Goal: Task Accomplishment & Management: Use online tool/utility

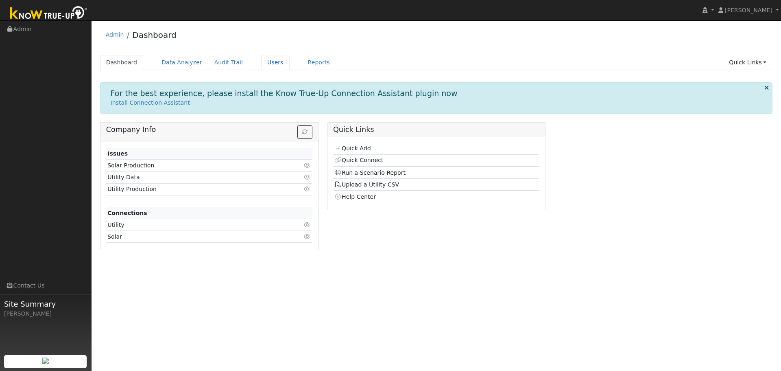
click at [261, 63] on link "Users" at bounding box center [275, 62] width 28 height 15
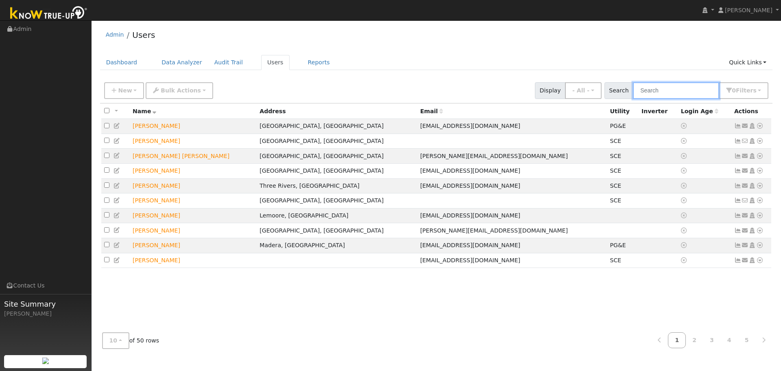
click at [704, 94] on input "text" at bounding box center [676, 90] width 86 height 17
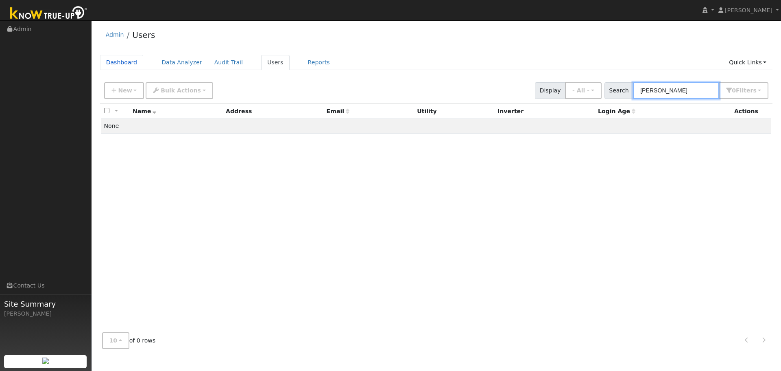
type input "Katie"
click at [133, 64] on link "Dashboard" at bounding box center [122, 62] width 44 height 15
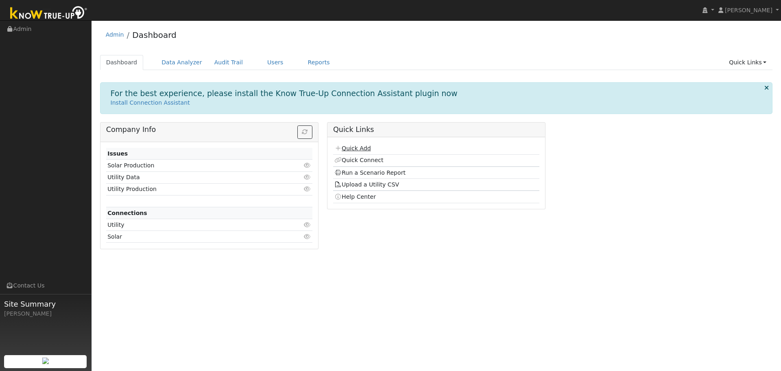
click at [365, 147] on link "Quick Add" at bounding box center [353, 148] width 36 height 7
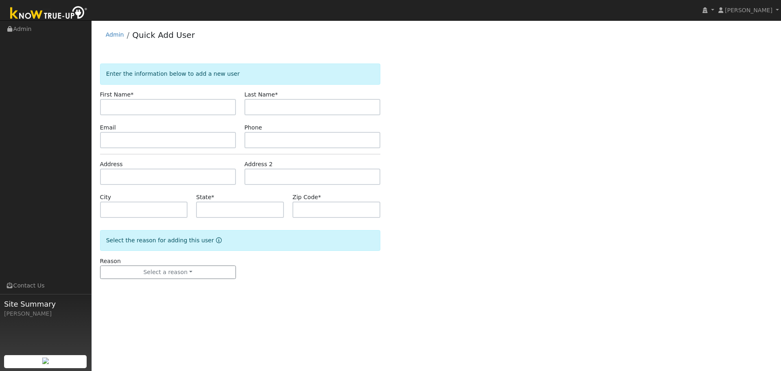
click at [171, 107] on input "text" at bounding box center [168, 107] width 136 height 16
type input "[PERSON_NAME]"
type input "Hobbs"
click at [162, 136] on input "text" at bounding box center [168, 140] width 136 height 16
paste input "catharine.hobbs@wellsfargoadvisors.com"
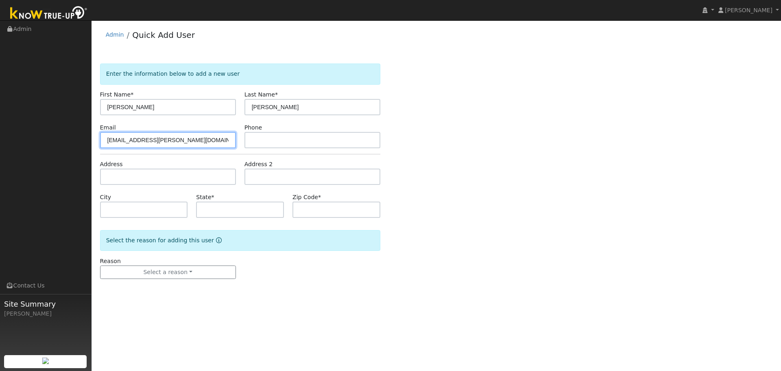
type input "catharine.hobbs@wellsfargoadvisors.com"
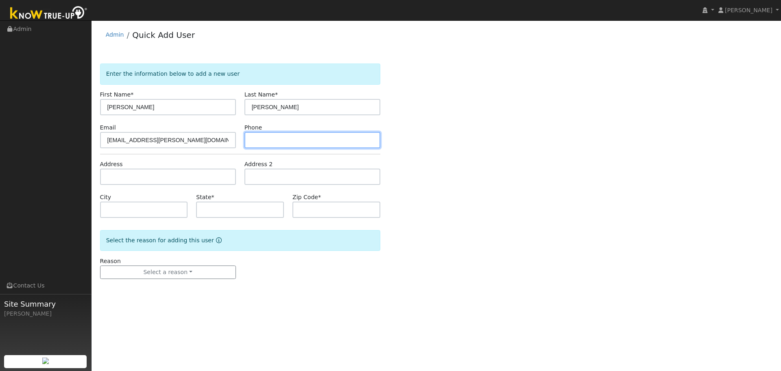
click at [270, 144] on input "text" at bounding box center [313, 140] width 136 height 16
type input "5597137745"
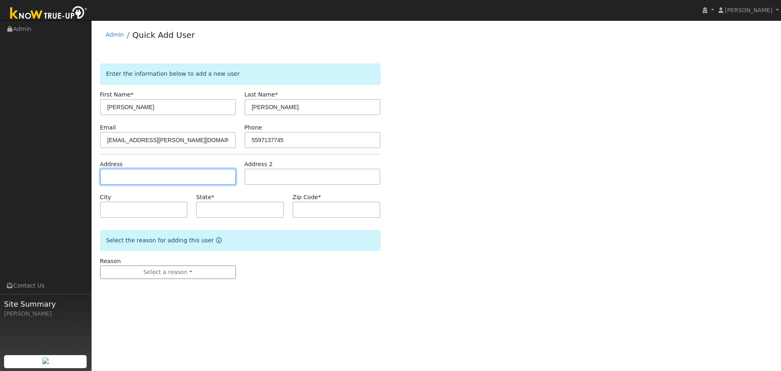
click at [135, 173] on input "text" at bounding box center [168, 176] width 136 height 16
paste input "2602 WGREENACRESDR"
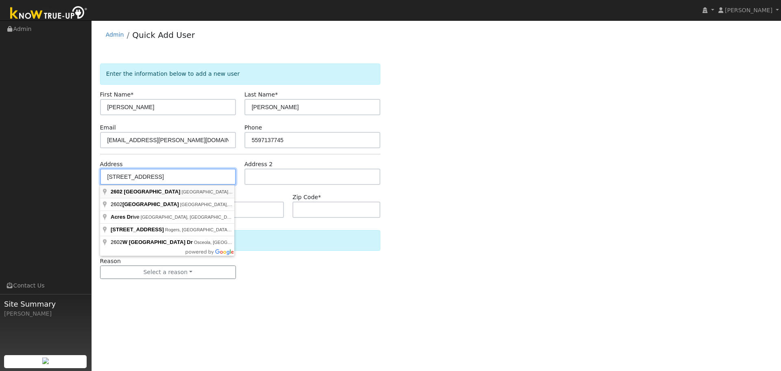
type input "2602 Green Acres Drive"
type input "Visalia"
type input "CA"
type input "93291"
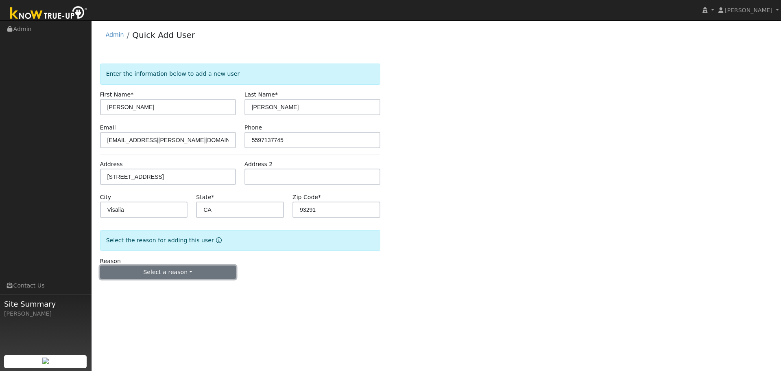
click at [174, 270] on button "Select a reason" at bounding box center [168, 272] width 136 height 14
click at [133, 290] on link "New lead" at bounding box center [146, 288] width 90 height 11
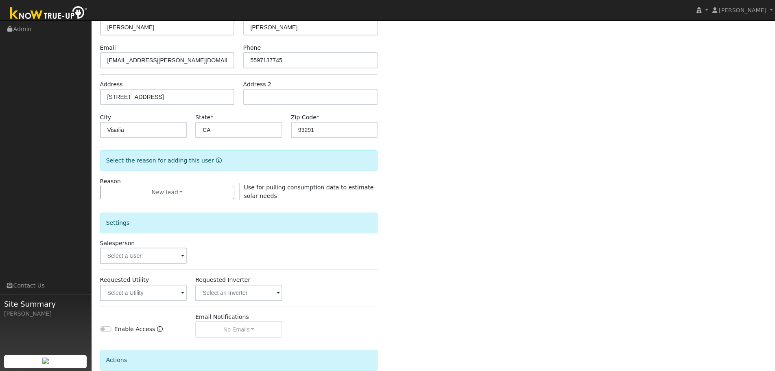
scroll to position [81, 0]
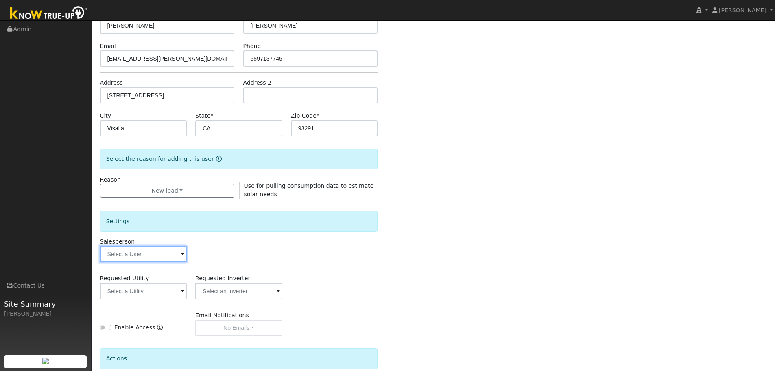
click at [153, 256] on input "text" at bounding box center [143, 254] width 87 height 16
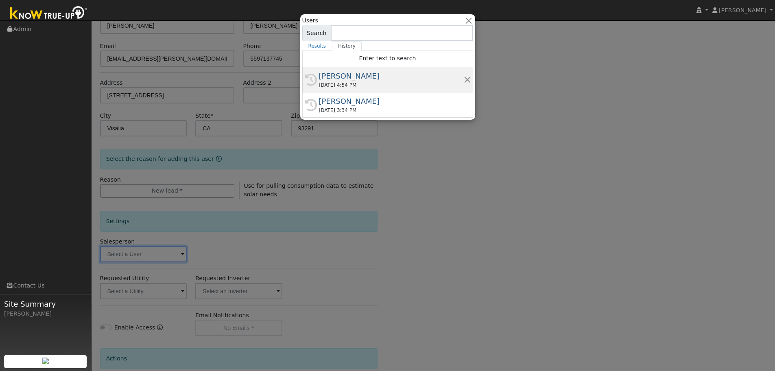
click at [343, 87] on div "10/09/2025 4:54 PM" at bounding box center [391, 84] width 145 height 7
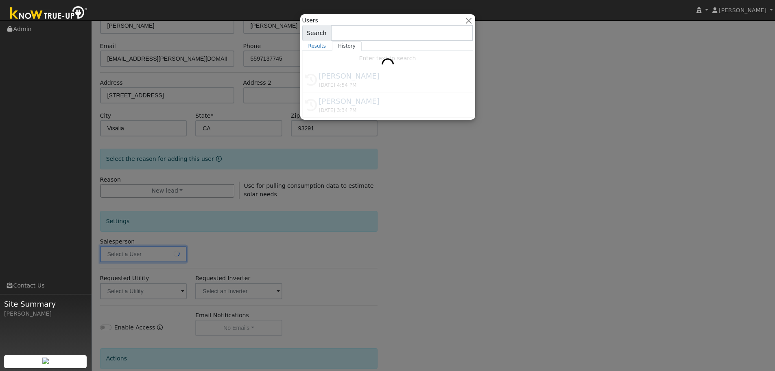
type input "[PERSON_NAME]"
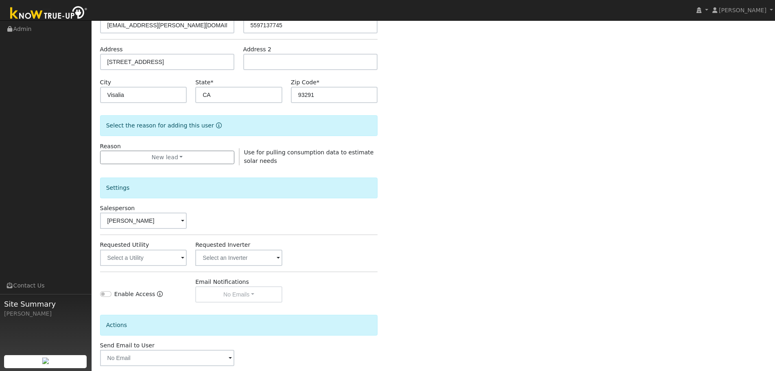
scroll to position [122, 0]
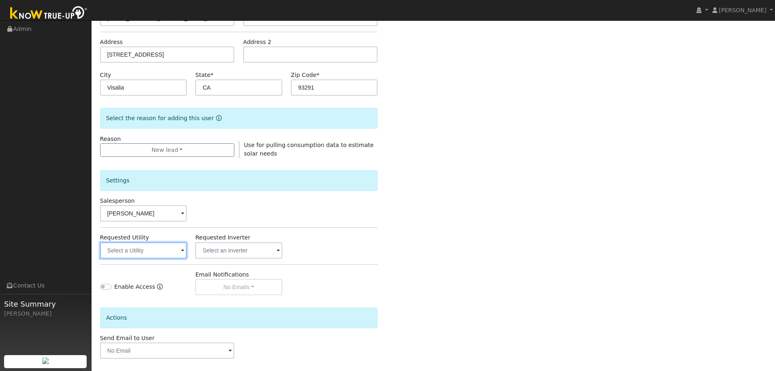
click at [174, 249] on input "text" at bounding box center [143, 250] width 87 height 16
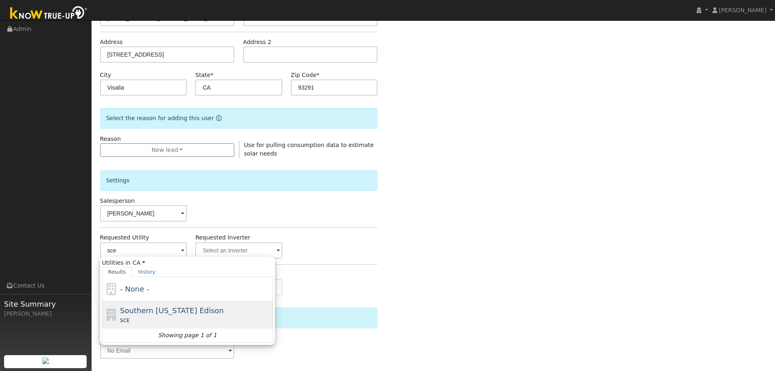
click at [188, 317] on div "SCE" at bounding box center [195, 320] width 151 height 9
type input "Southern [US_STATE] Edison"
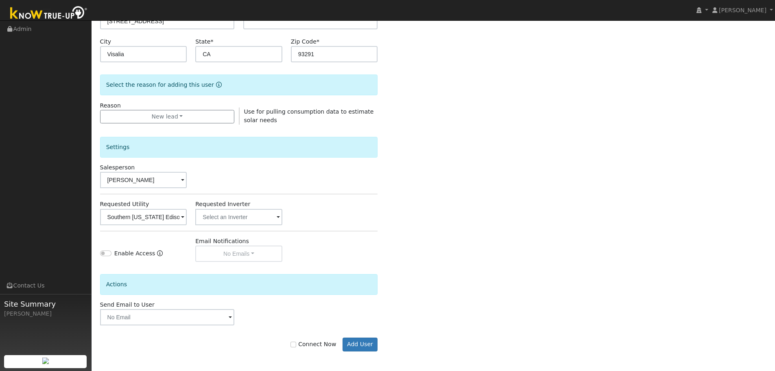
scroll to position [156, 0]
click at [363, 345] on button "Add User" at bounding box center [360, 344] width 35 height 14
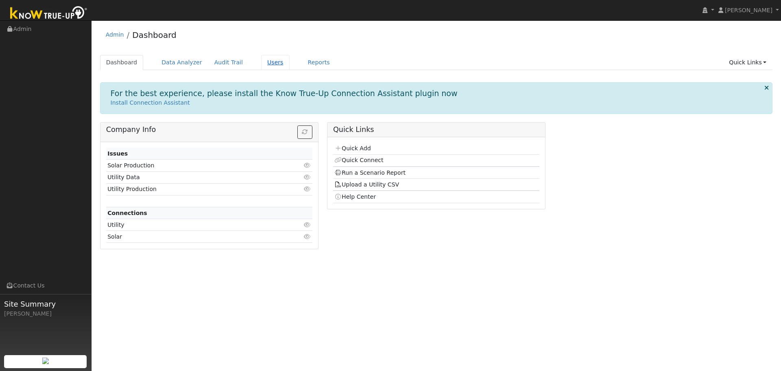
click at [265, 68] on link "Users" at bounding box center [275, 62] width 28 height 15
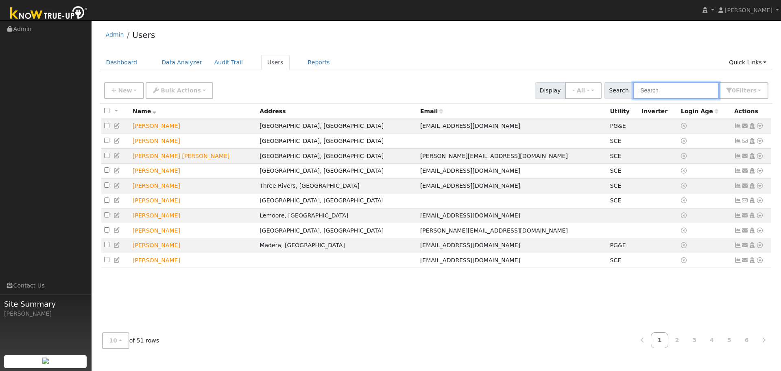
click at [656, 92] on input "text" at bounding box center [676, 90] width 86 height 17
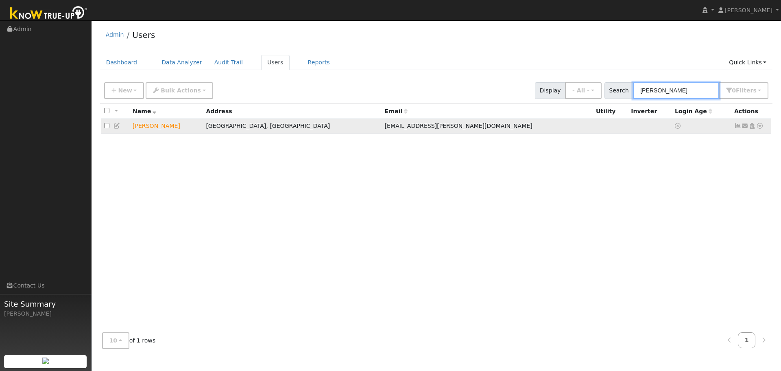
type input "Katie"
click at [149, 126] on td "[PERSON_NAME]" at bounding box center [166, 126] width 73 height 15
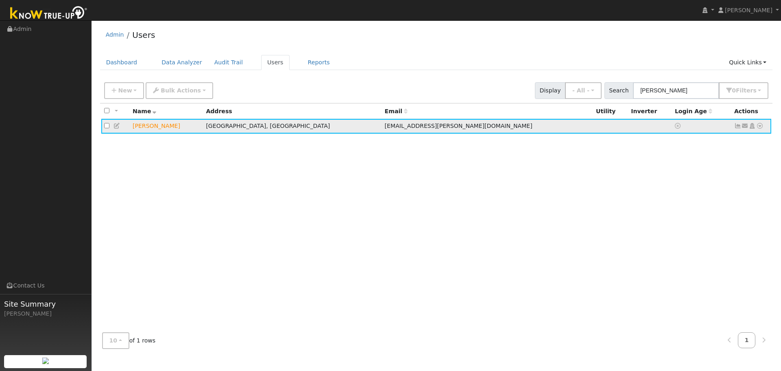
click at [762, 129] on icon at bounding box center [760, 126] width 7 height 6
click at [664, 165] on link "Import From CSV" at bounding box center [674, 169] width 60 height 11
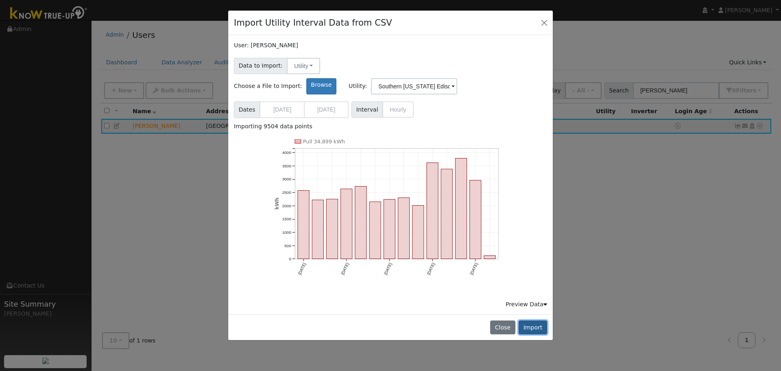
click at [542, 320] on button "Import" at bounding box center [533, 327] width 28 height 14
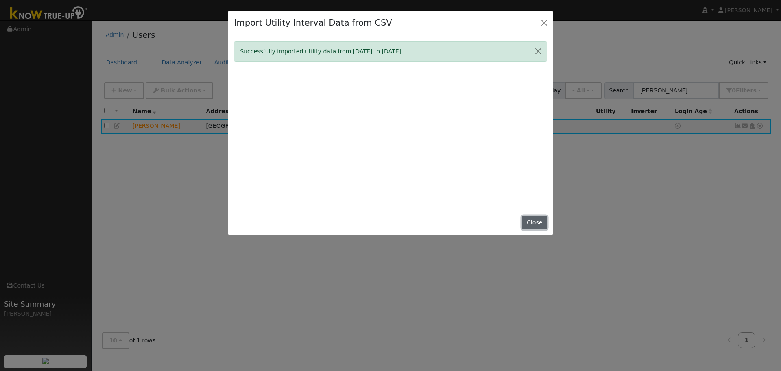
click at [544, 222] on button "Close" at bounding box center [534, 223] width 25 height 14
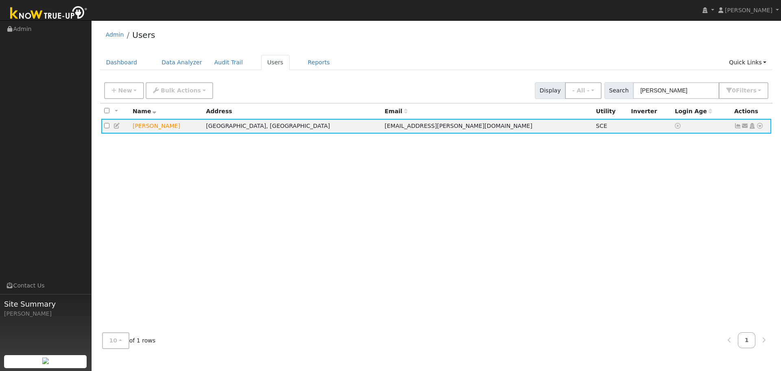
click at [175, 137] on div "All None All on page None on page Name Address Email Utility Inverter Login Age…" at bounding box center [436, 214] width 673 height 223
click at [760, 127] on icon at bounding box center [760, 126] width 7 height 6
click at [302, 59] on link "Reports" at bounding box center [319, 62] width 34 height 15
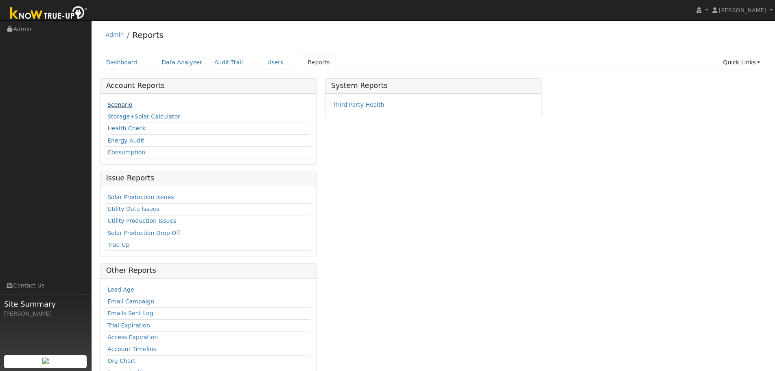
click at [121, 106] on link "Scenario" at bounding box center [119, 104] width 25 height 7
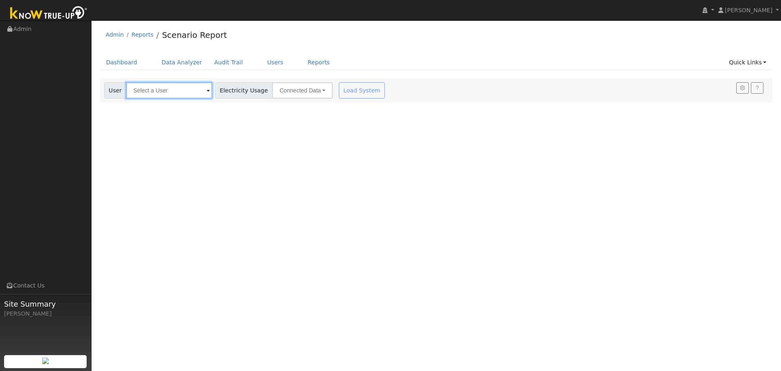
click at [202, 91] on input "text" at bounding box center [169, 90] width 86 height 16
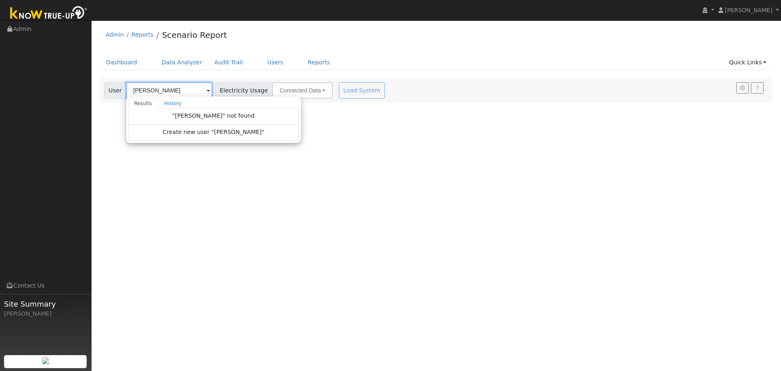
click at [177, 88] on input "[PERSON_NAME]" at bounding box center [169, 90] width 86 height 16
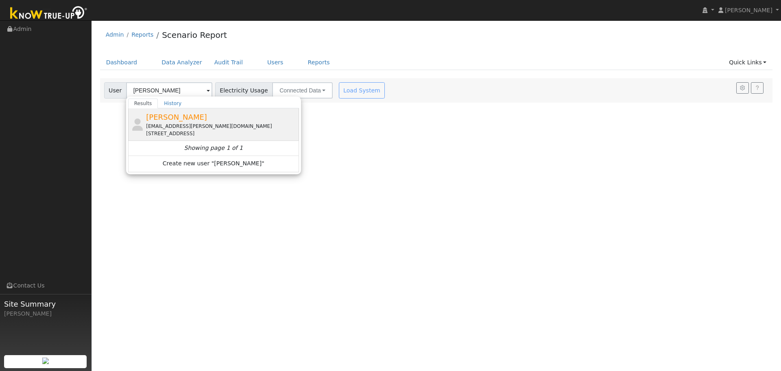
click at [157, 125] on div "[EMAIL_ADDRESS][PERSON_NAME][DOMAIN_NAME]" at bounding box center [221, 125] width 151 height 7
type input "[PERSON_NAME]"
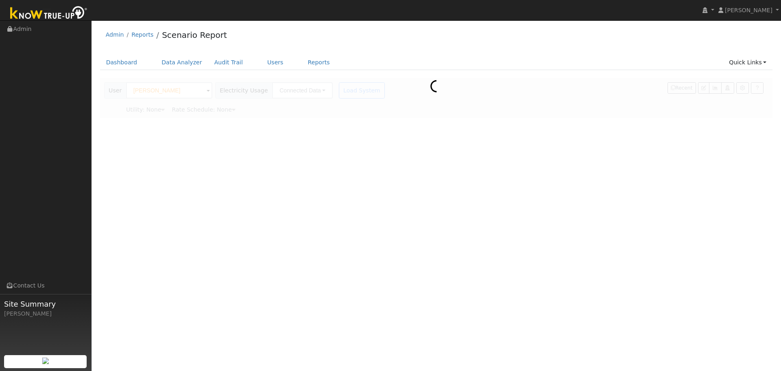
type input "Southern [US_STATE] Edison"
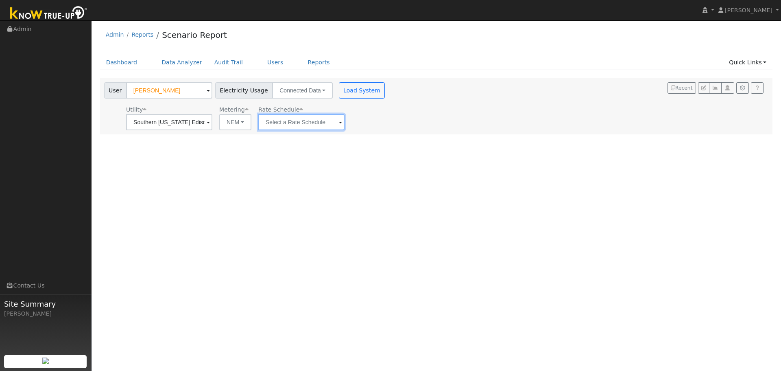
click at [287, 127] on input "text" at bounding box center [301, 122] width 86 height 16
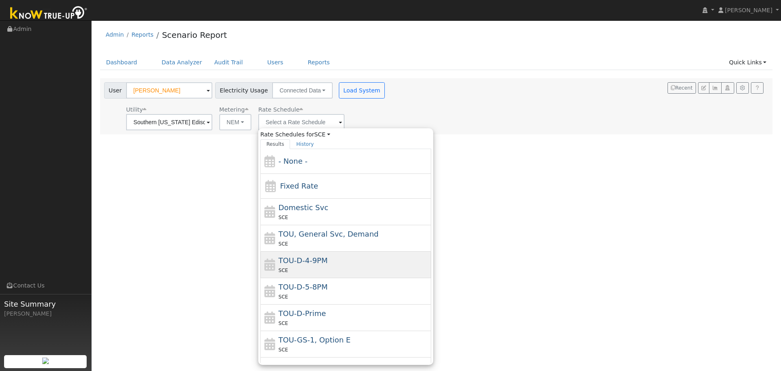
click at [350, 274] on div "TOU-D-4-9PM SCE" at bounding box center [345, 265] width 171 height 26
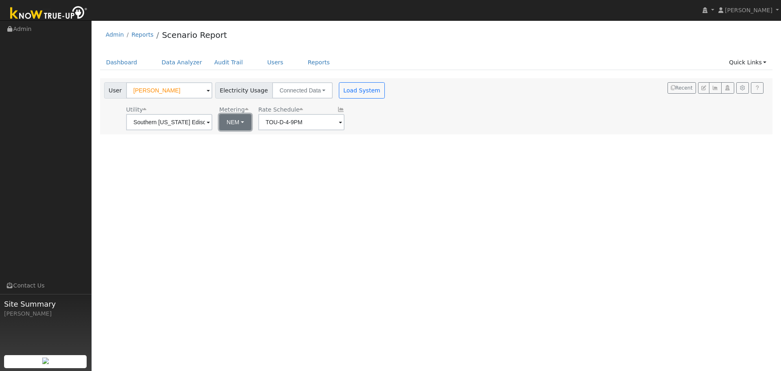
click at [236, 122] on button "NEM" at bounding box center [235, 122] width 32 height 16
click at [237, 150] on link "NBT" at bounding box center [247, 151] width 57 height 11
type input "TOU-D-PRIME"
click at [343, 89] on button "Load System" at bounding box center [362, 90] width 46 height 16
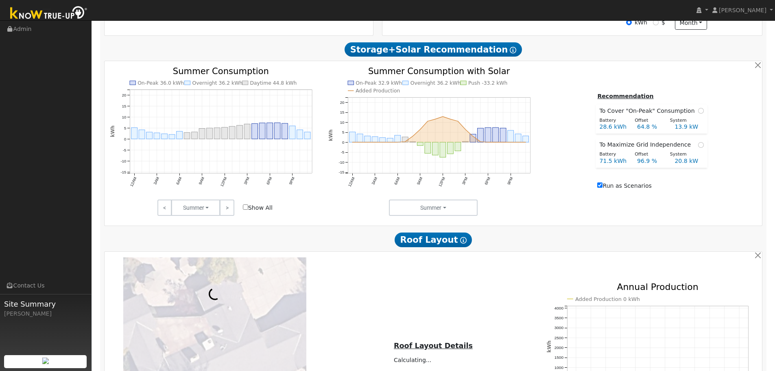
scroll to position [298, 0]
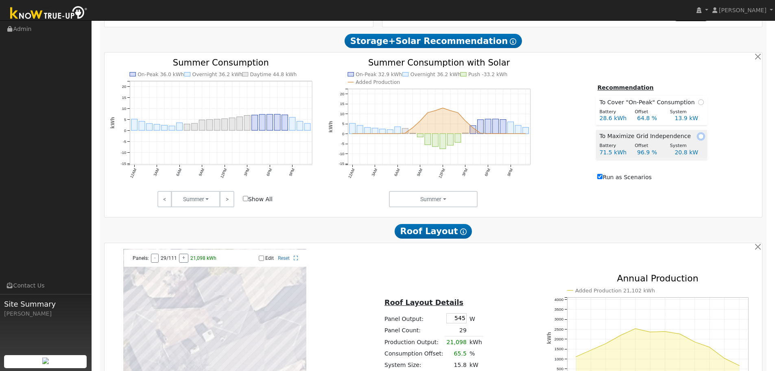
click at [700, 139] on input "radio" at bounding box center [701, 136] width 6 height 6
radio input "true"
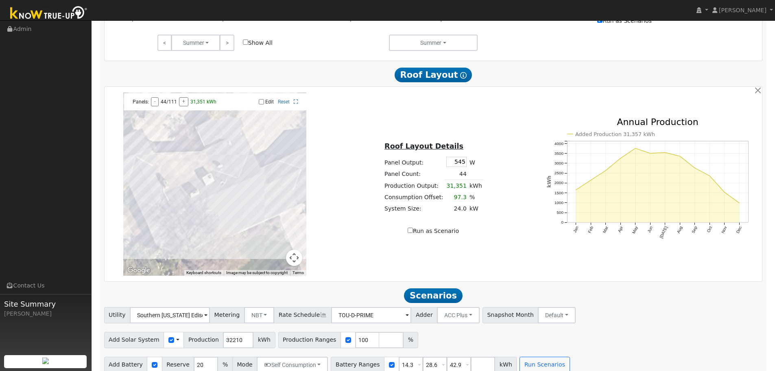
scroll to position [469, 0]
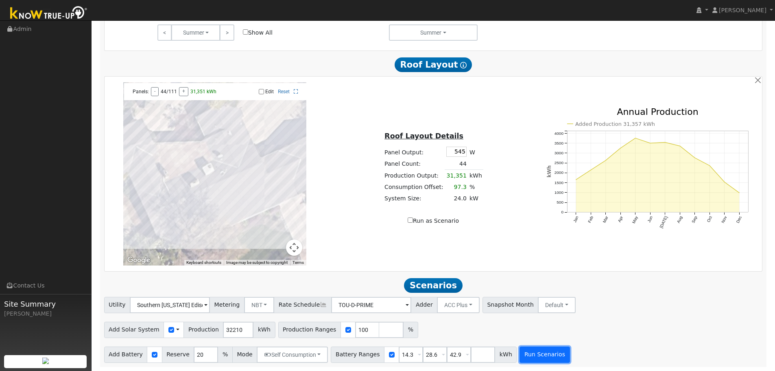
click at [542, 355] on button "Run Scenarios" at bounding box center [545, 354] width 50 height 16
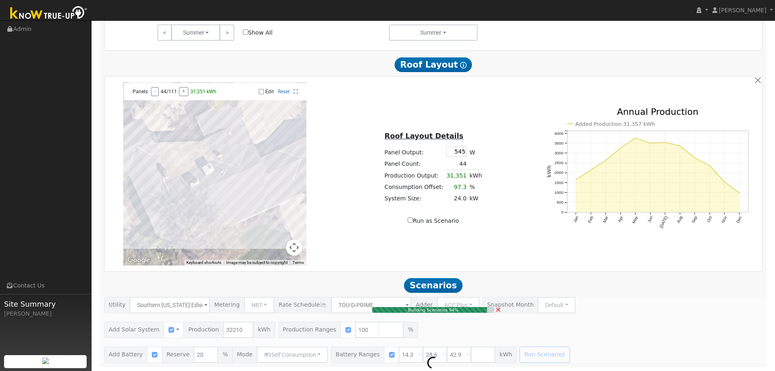
type input "13.9"
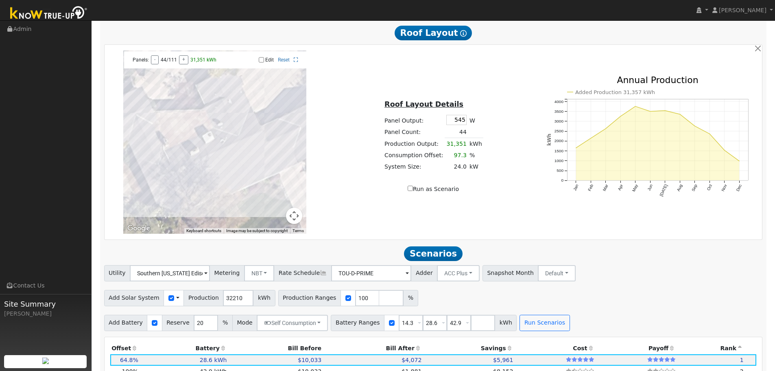
scroll to position [477, 0]
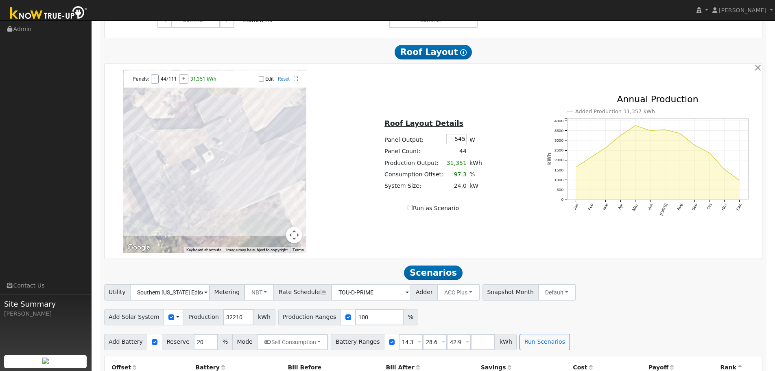
drag, startPoint x: 451, startPoint y: 144, endPoint x: 495, endPoint y: 145, distance: 44.0
click at [495, 145] on div "Roof Layout Details Panel Output: 545 W Panel Count: 44 Production Output: 31,3…" at bounding box center [433, 161] width 219 height 103
type input "440"
drag, startPoint x: 504, startPoint y: 190, endPoint x: 477, endPoint y: 201, distance: 28.3
click at [504, 191] on div "Roof Layout Details Panel Output: 440 W Panel Count: 44 Production Output: 31,3…" at bounding box center [433, 161] width 219 height 103
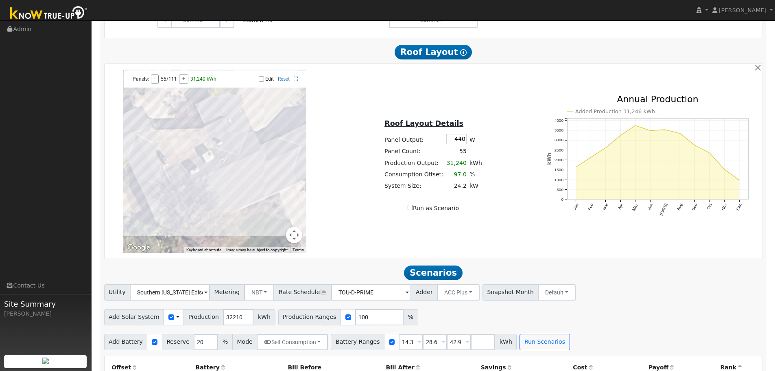
click at [411, 210] on input "Run as Scenario" at bounding box center [410, 207] width 5 height 5
checkbox input "true"
type input "31240"
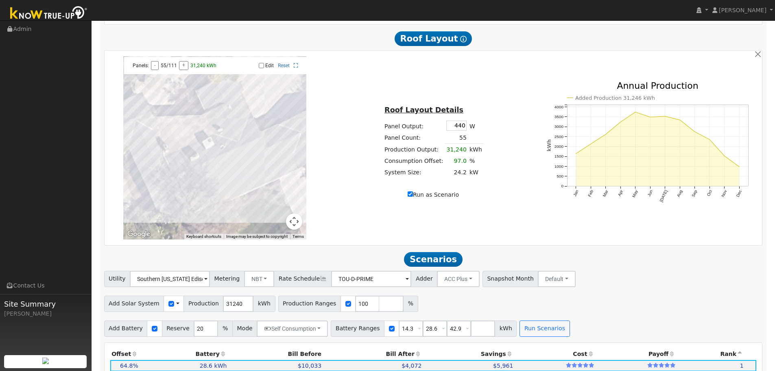
scroll to position [505, 0]
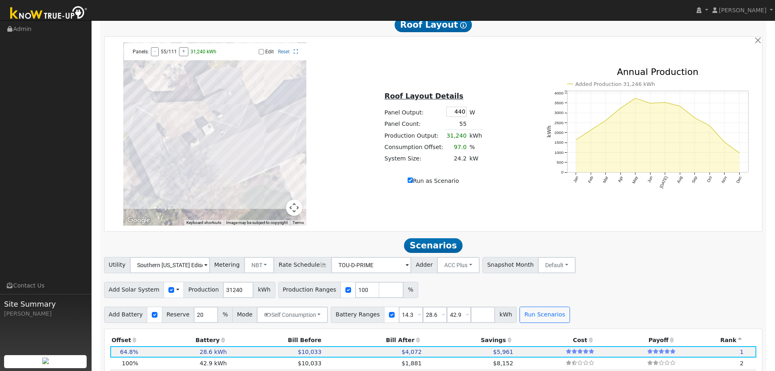
click at [413, 183] on input "Run as Scenario" at bounding box center [410, 179] width 5 height 5
checkbox input "false"
type input "32210"
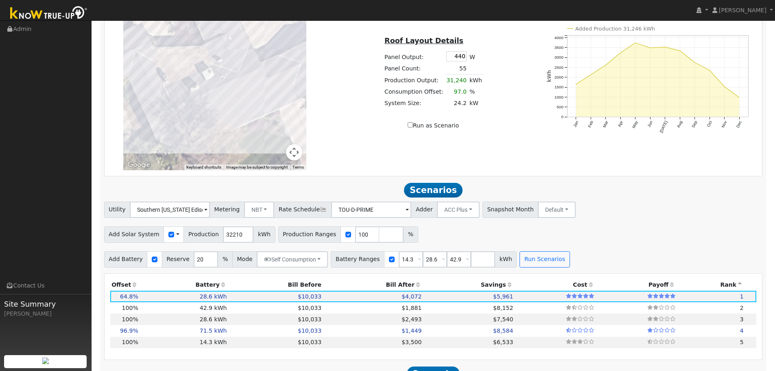
scroll to position [559, 0]
click at [520, 262] on button "Run Scenarios" at bounding box center [545, 260] width 50 height 16
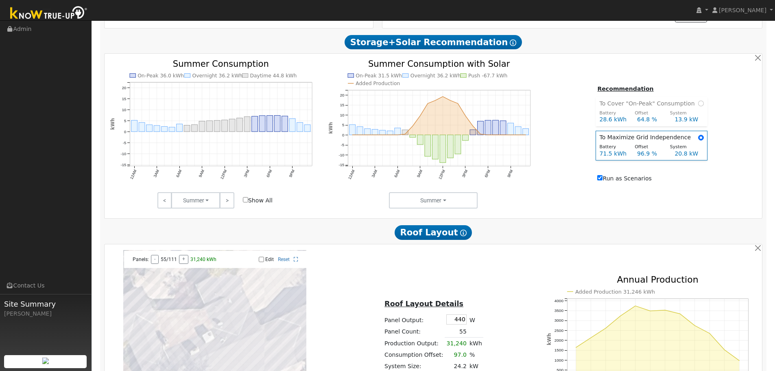
scroll to position [287, 0]
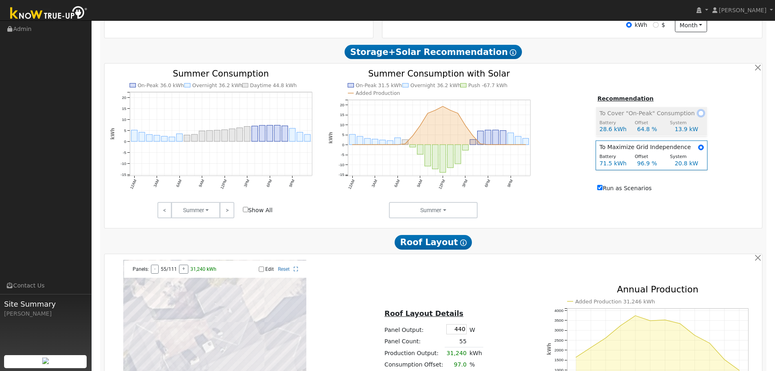
click at [698, 116] on input "radio" at bounding box center [701, 113] width 6 height 6
radio input "true"
radio input "false"
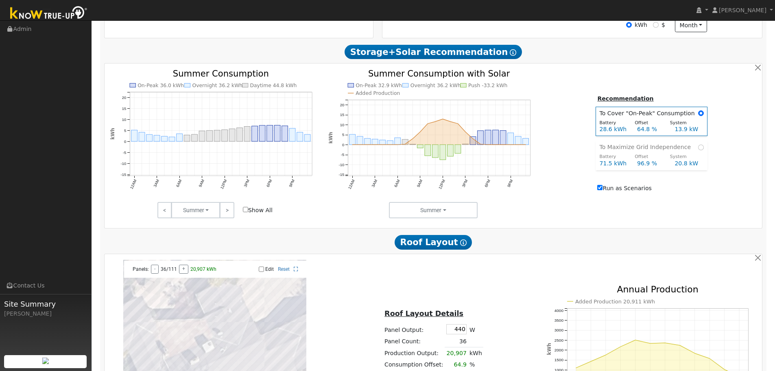
click at [442, 295] on div "To navigate the map with touch gestures double-tap and hold your finger on the …" at bounding box center [433, 351] width 655 height 183
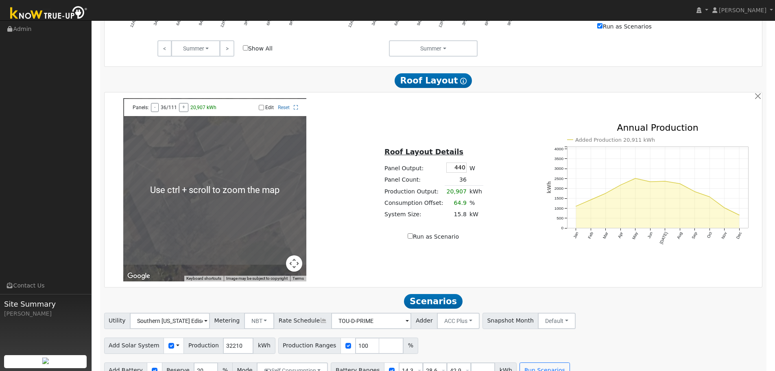
scroll to position [450, 0]
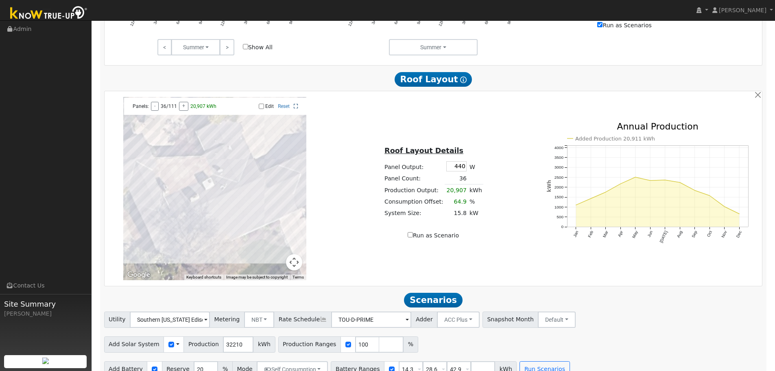
click at [294, 109] on div "Edit Reset" at bounding box center [258, 106] width 87 height 6
click at [298, 109] on icon at bounding box center [296, 106] width 4 height 5
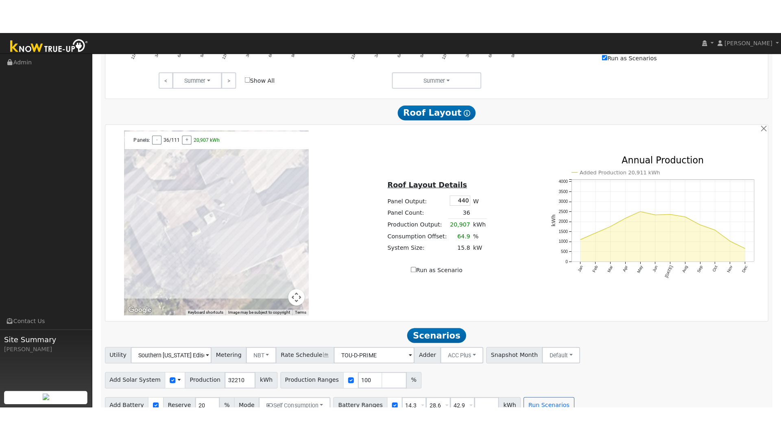
scroll to position [451, 0]
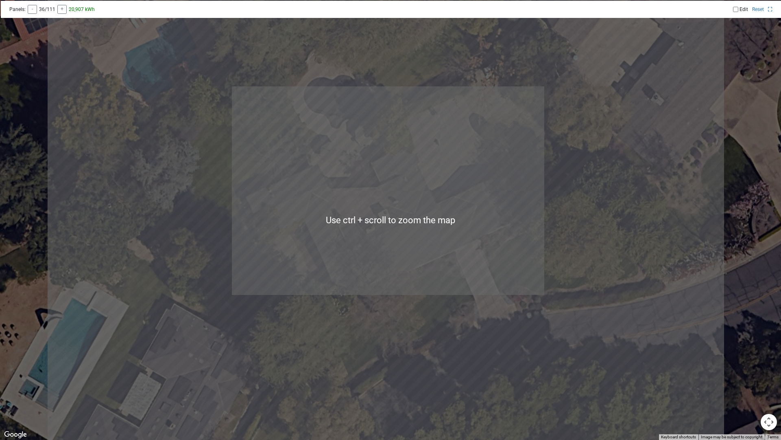
click at [442, 317] on div at bounding box center [390, 220] width 781 height 440
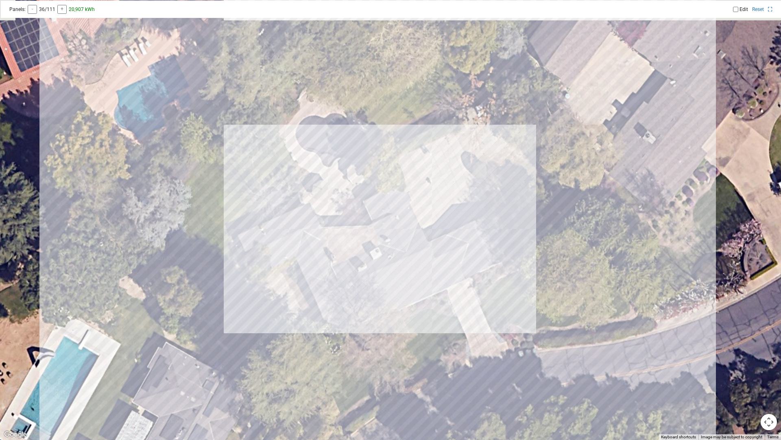
drag, startPoint x: 441, startPoint y: 302, endPoint x: 433, endPoint y: 341, distance: 40.3
click at [433, 341] on div at bounding box center [390, 220] width 781 height 440
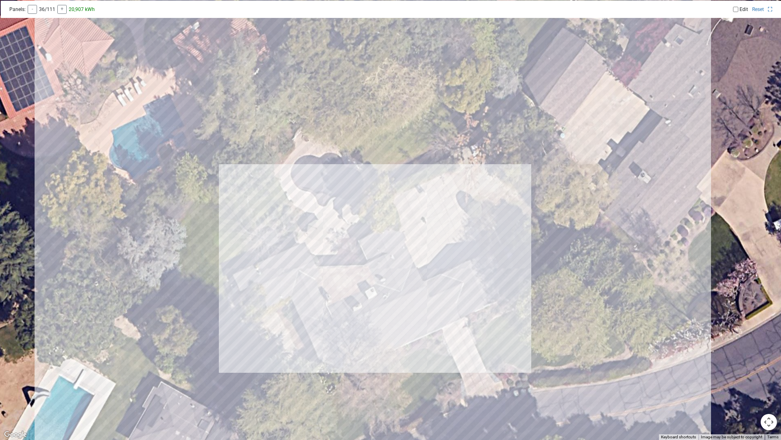
drag, startPoint x: 499, startPoint y: 315, endPoint x: 493, endPoint y: 355, distance: 40.7
click at [493, 355] on div at bounding box center [390, 220] width 781 height 440
click at [771, 11] on icon at bounding box center [770, 9] width 4 height 5
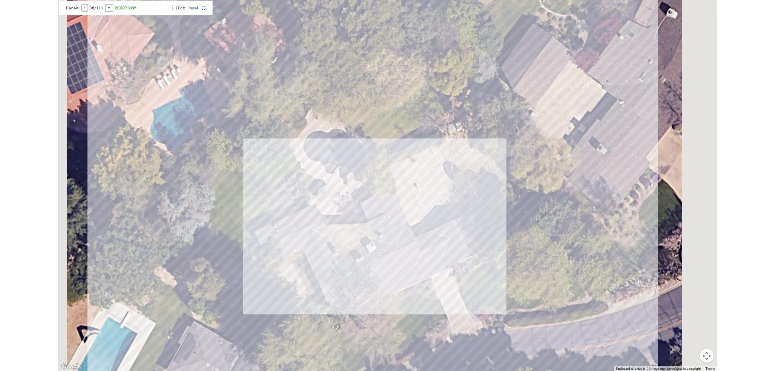
scroll to position [450, 0]
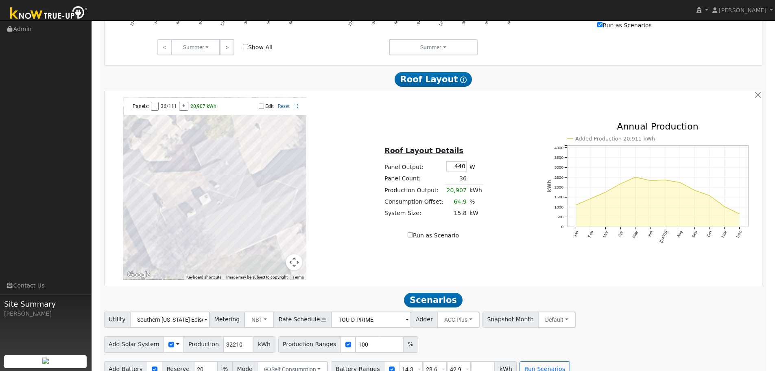
drag, startPoint x: 240, startPoint y: 227, endPoint x: 248, endPoint y: 162, distance: 66.0
click at [248, 162] on div at bounding box center [214, 188] width 183 height 183
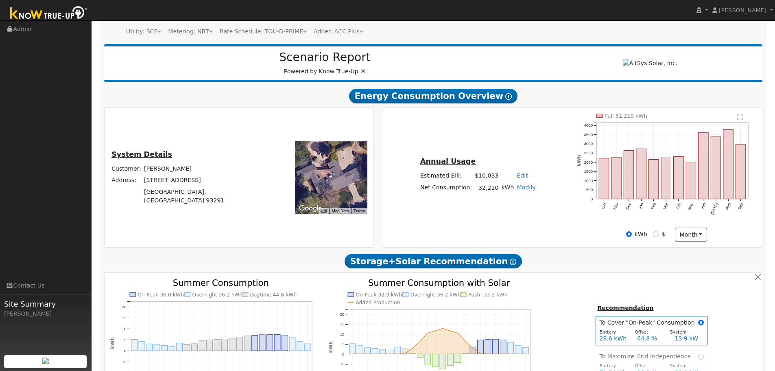
scroll to position [0, 0]
